Goal: Navigation & Orientation: Find specific page/section

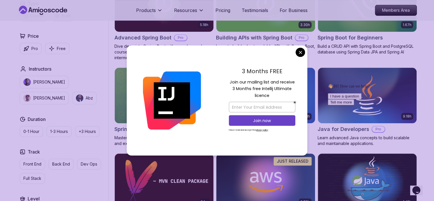
scroll to position [196, 0]
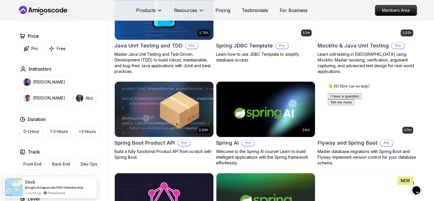
scroll to position [737, 0]
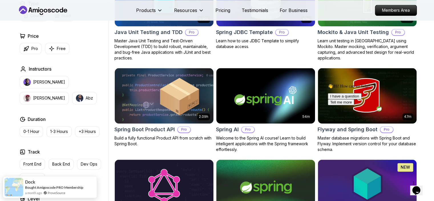
click at [86, 146] on div "Type Course Build Price Pro Free Instructors Nelson Djalo Richard Abz Duration …" at bounding box center [62, 108] width 91 height 216
click at [37, 173] on div "Dock Bought Amigoscode PRO Membership a month ago ProveSource" at bounding box center [50, 184] width 94 height 22
click at [37, 179] on div "Dock" at bounding box center [54, 178] width 58 height 5
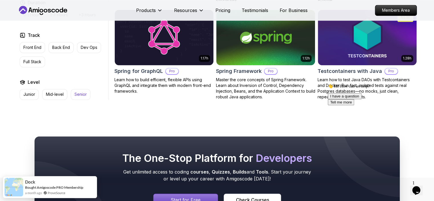
scroll to position [886, 0]
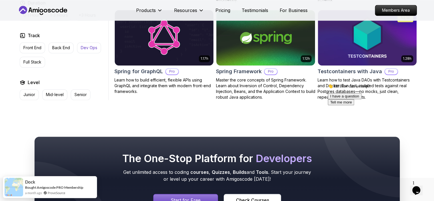
click at [89, 46] on p "Dev Ops" at bounding box center [89, 48] width 17 height 6
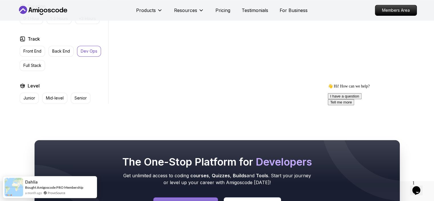
scroll to position [315, 0]
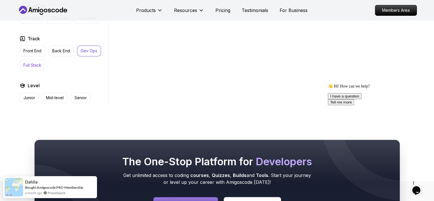
click at [37, 64] on p "Full Stack" at bounding box center [32, 65] width 18 height 6
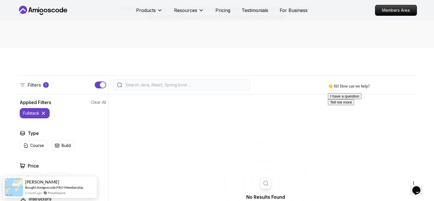
scroll to position [73, 0]
click at [99, 84] on button "button" at bounding box center [100, 84] width 11 height 7
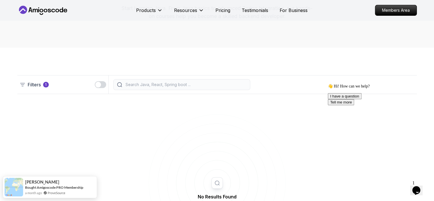
click at [99, 84] on div "button" at bounding box center [98, 85] width 6 height 6
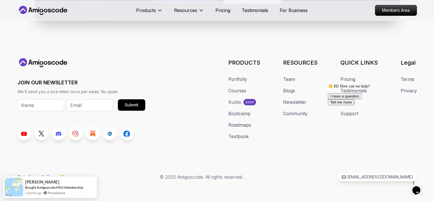
scroll to position [522, 0]
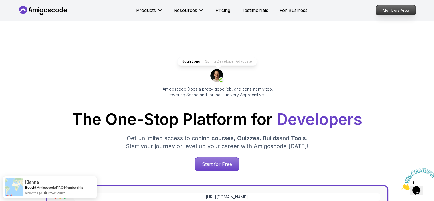
click at [381, 10] on p "Members Area" at bounding box center [395, 10] width 39 height 10
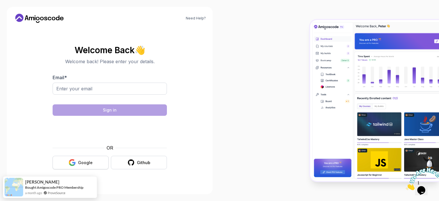
click at [72, 164] on icon "button" at bounding box center [72, 162] width 7 height 7
